Goal: Task Accomplishment & Management: Manage account settings

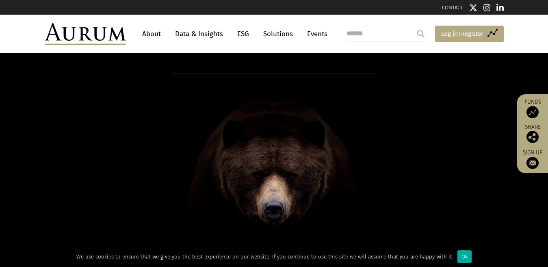
click at [460, 32] on span "Log in/Register" at bounding box center [462, 34] width 42 height 10
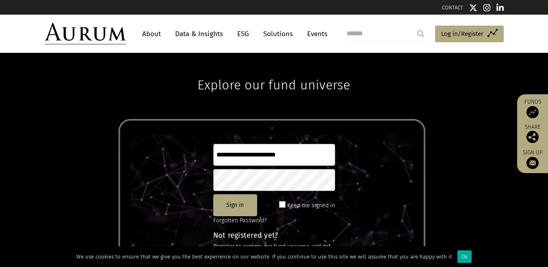
type input "**********"
click at [376, 138] on div "**********" at bounding box center [274, 160] width 548 height 214
